Goal: Check status: Check status

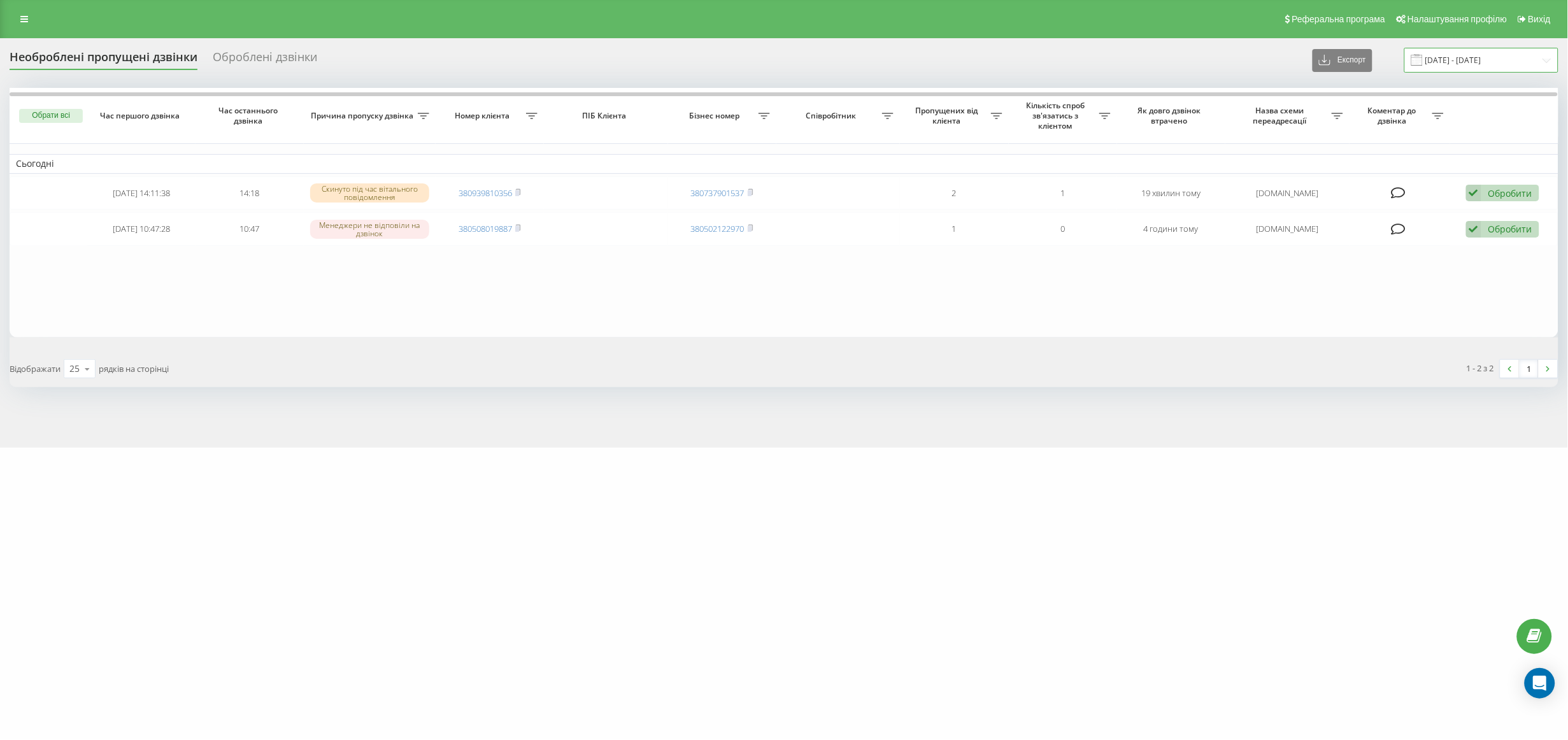
click at [1486, 57] on input "[DATE] - [DATE]" at bounding box center [1481, 60] width 154 height 25
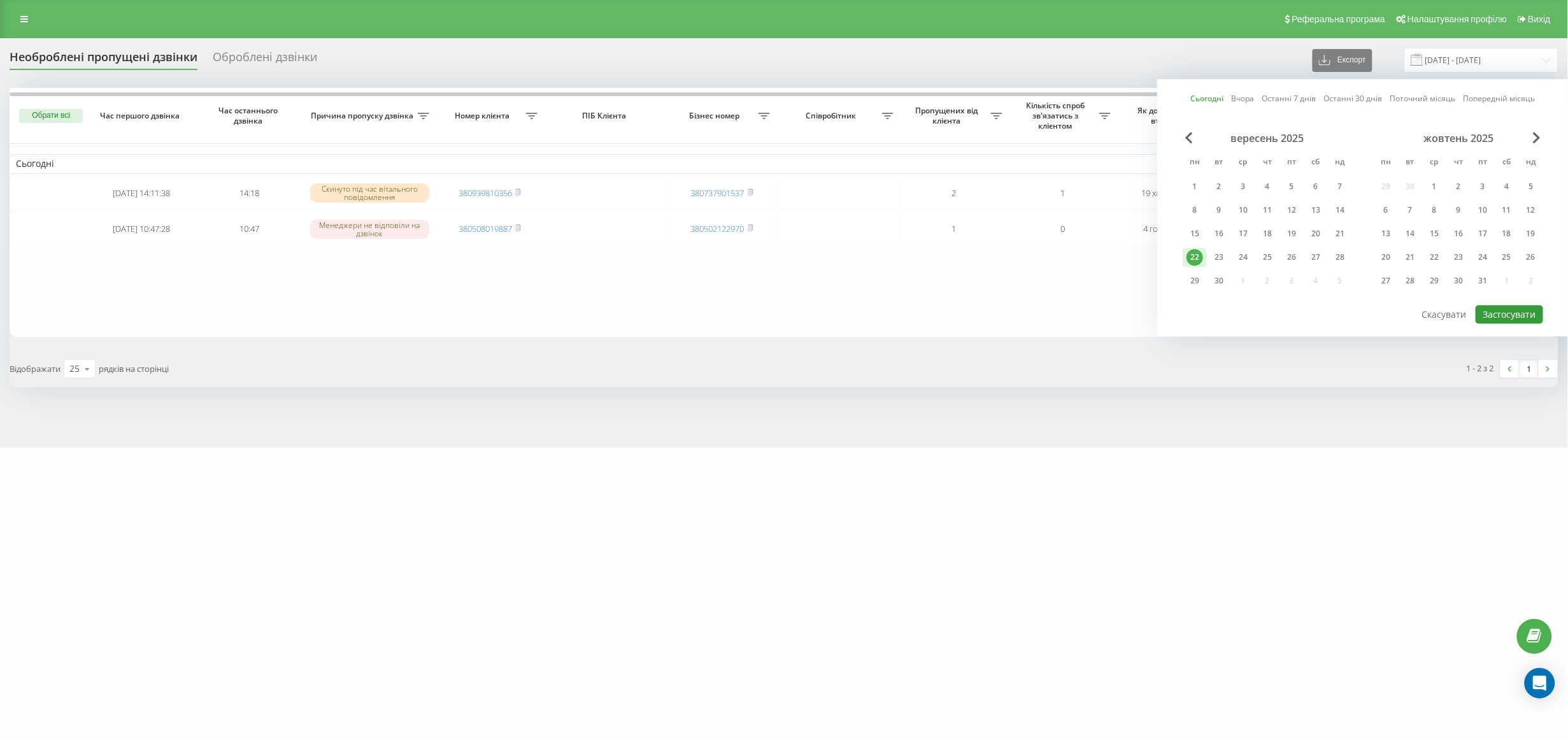
click at [1510, 310] on button "Застосувати" at bounding box center [1509, 314] width 67 height 19
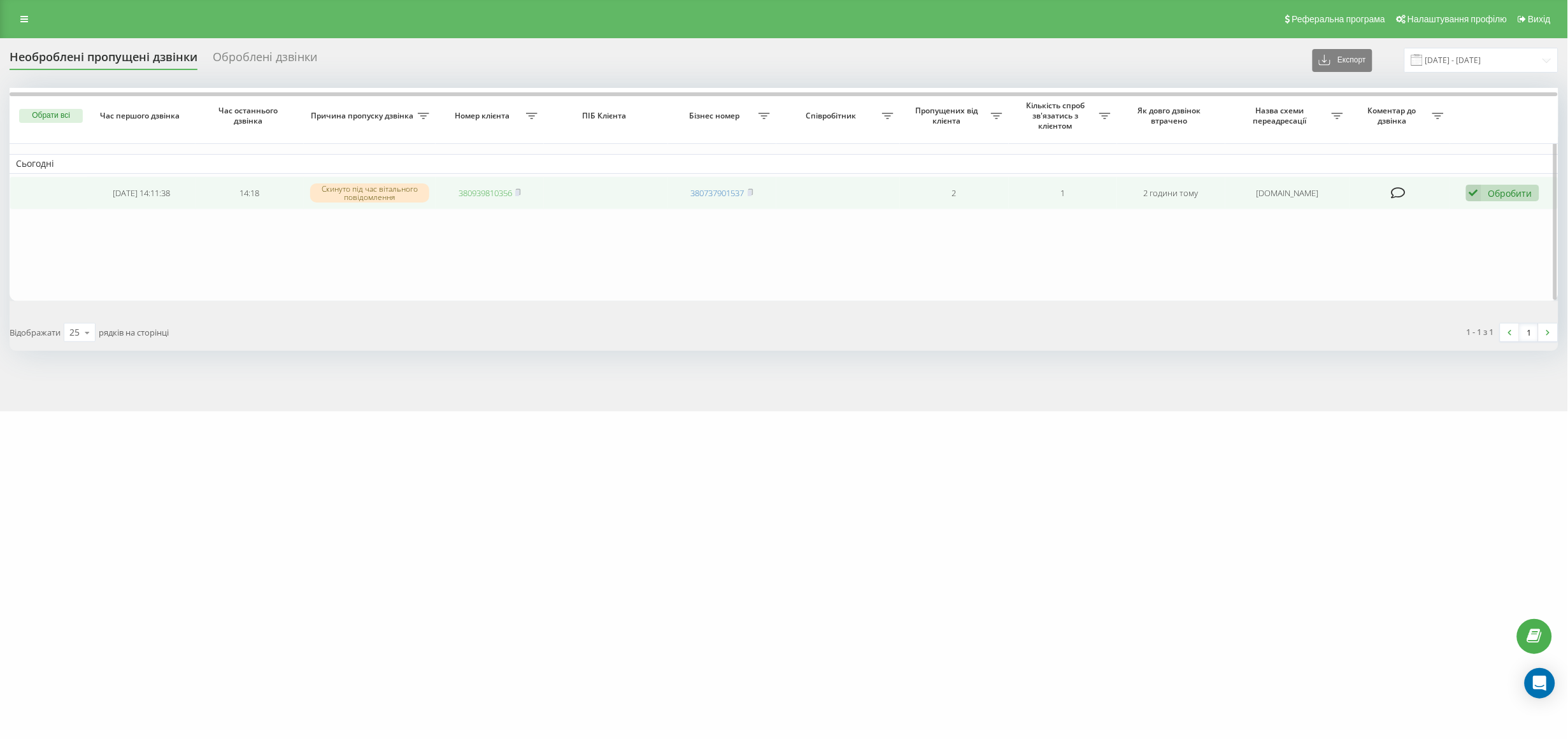
click at [478, 190] on link "380939810356" at bounding box center [485, 193] width 53 height 12
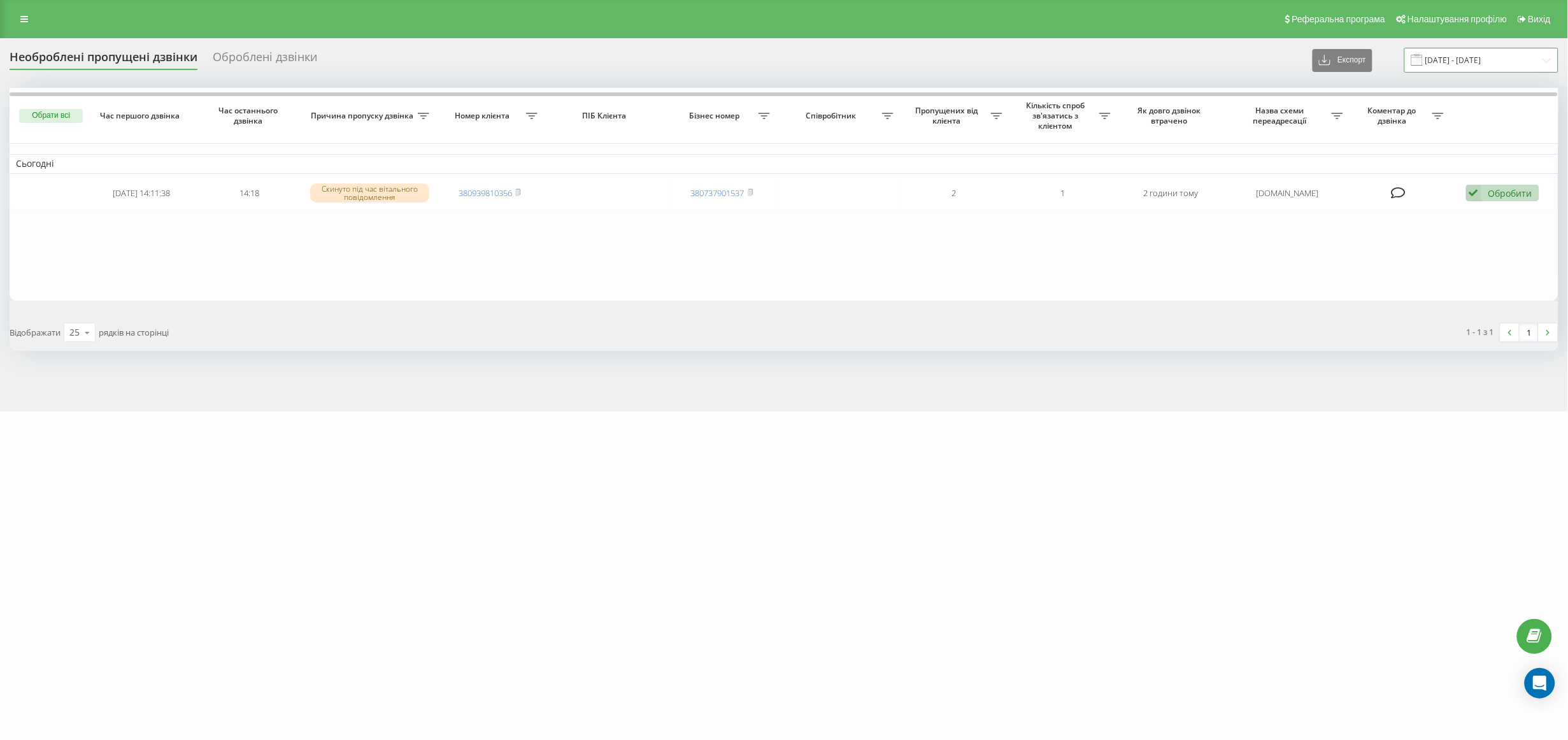
click at [1483, 58] on input "[DATE] - [DATE]" at bounding box center [1481, 60] width 154 height 25
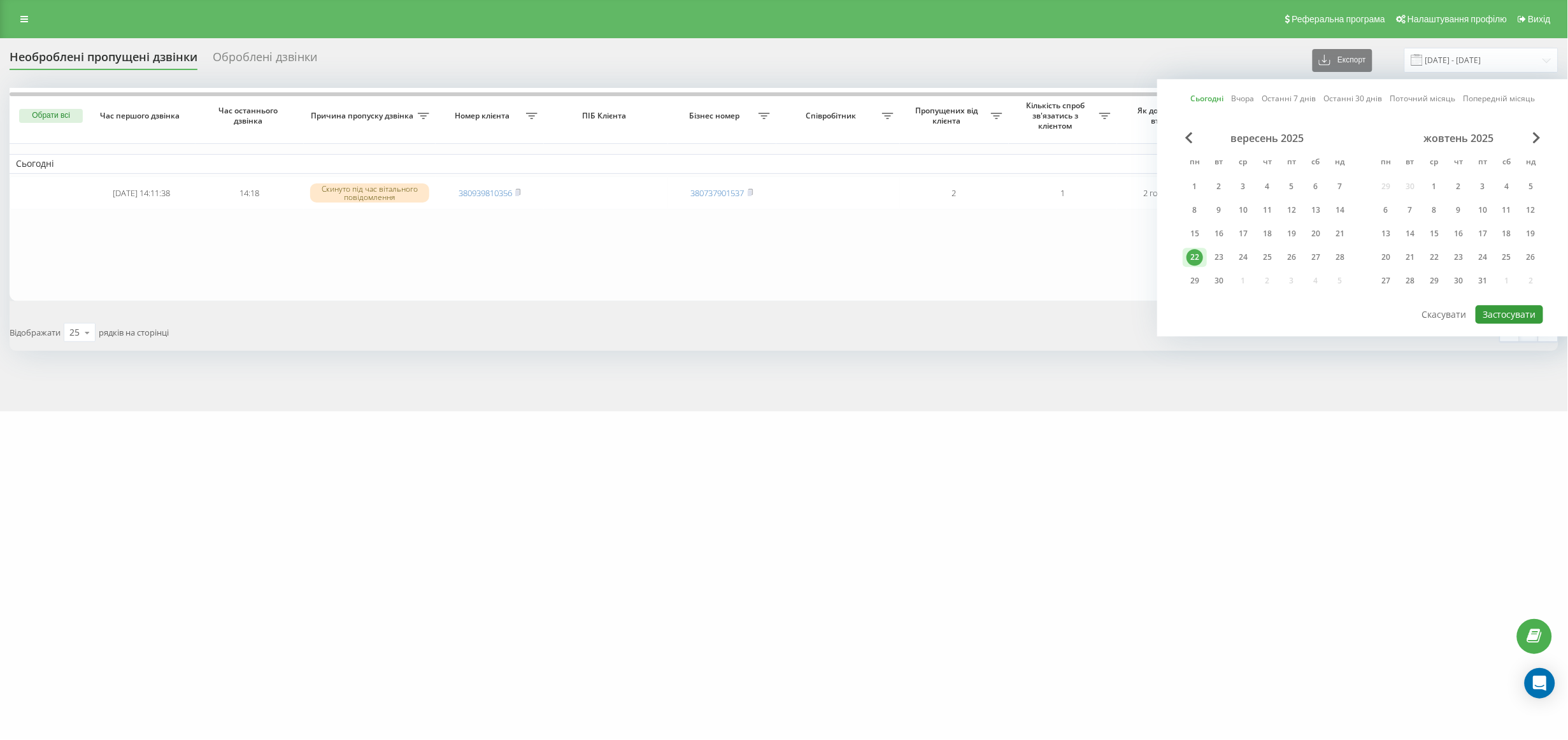
click at [1497, 311] on button "Застосувати" at bounding box center [1509, 314] width 67 height 19
